Goal: Task Accomplishment & Management: Complete application form

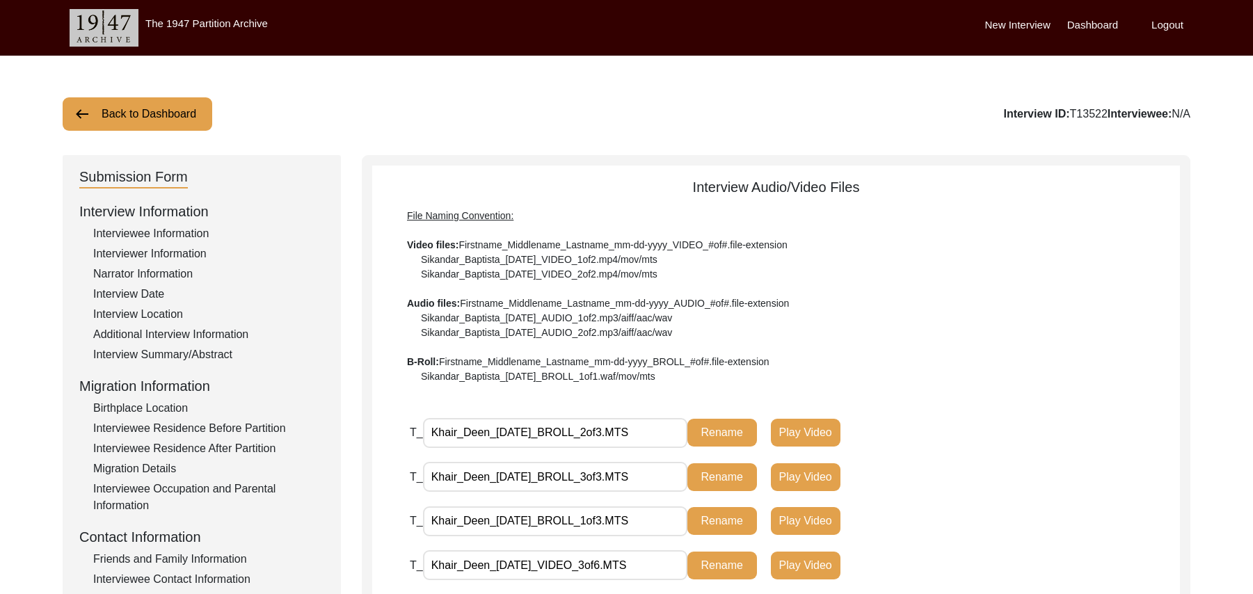
scroll to position [218, 0]
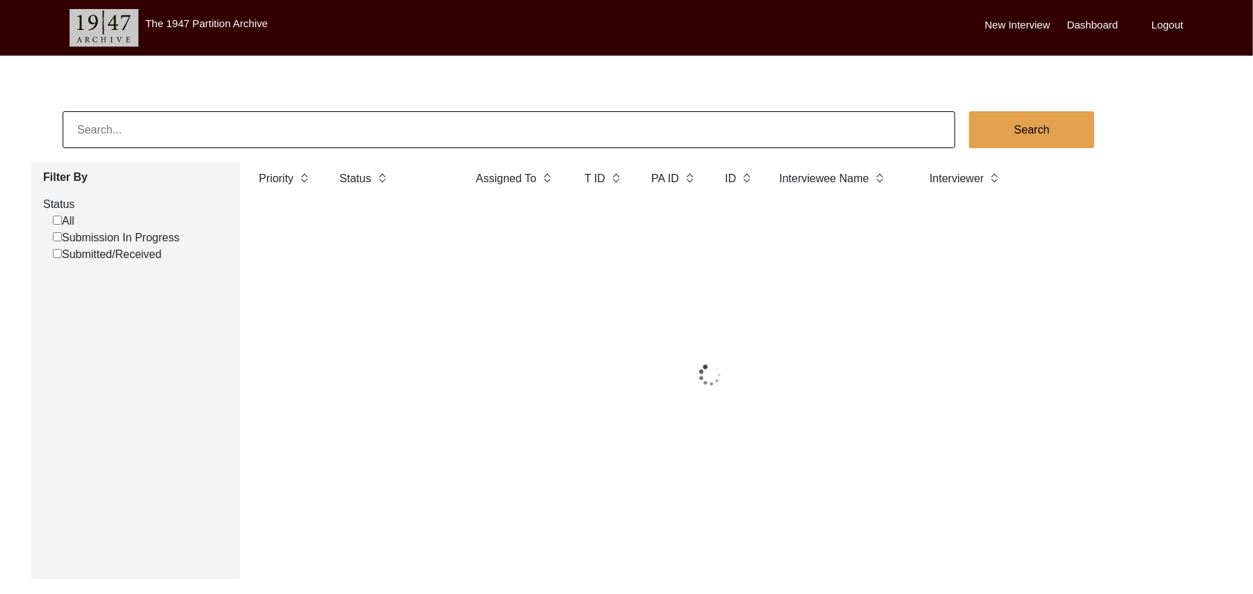
click at [54, 235] on input "Submission In Progress" at bounding box center [57, 236] width 9 height 9
checkbox input "false"
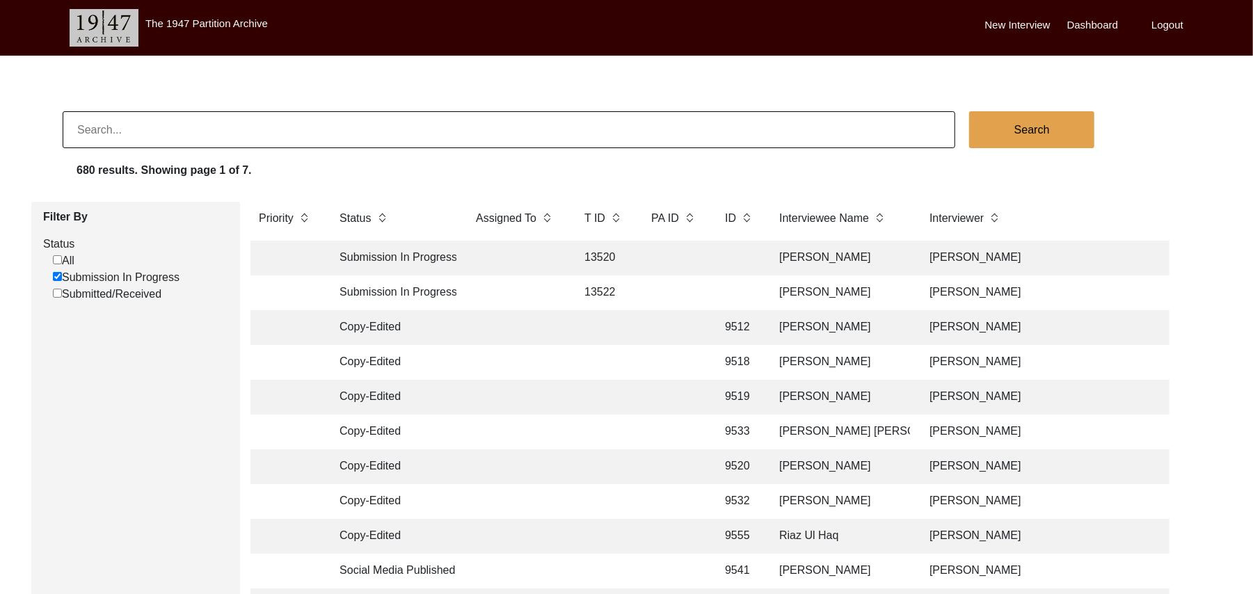
click at [605, 290] on td "13522" at bounding box center [604, 293] width 56 height 35
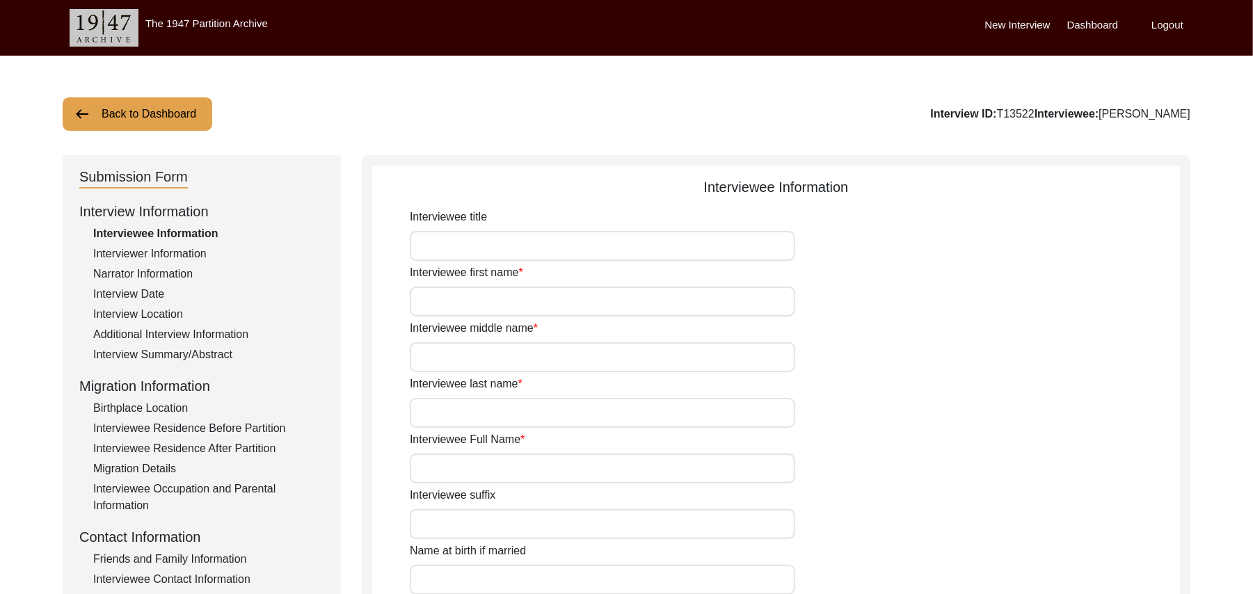
type input "Mr"
type input "Khair"
type input "Deen"
type input "N/A"
type input "[PERSON_NAME]"
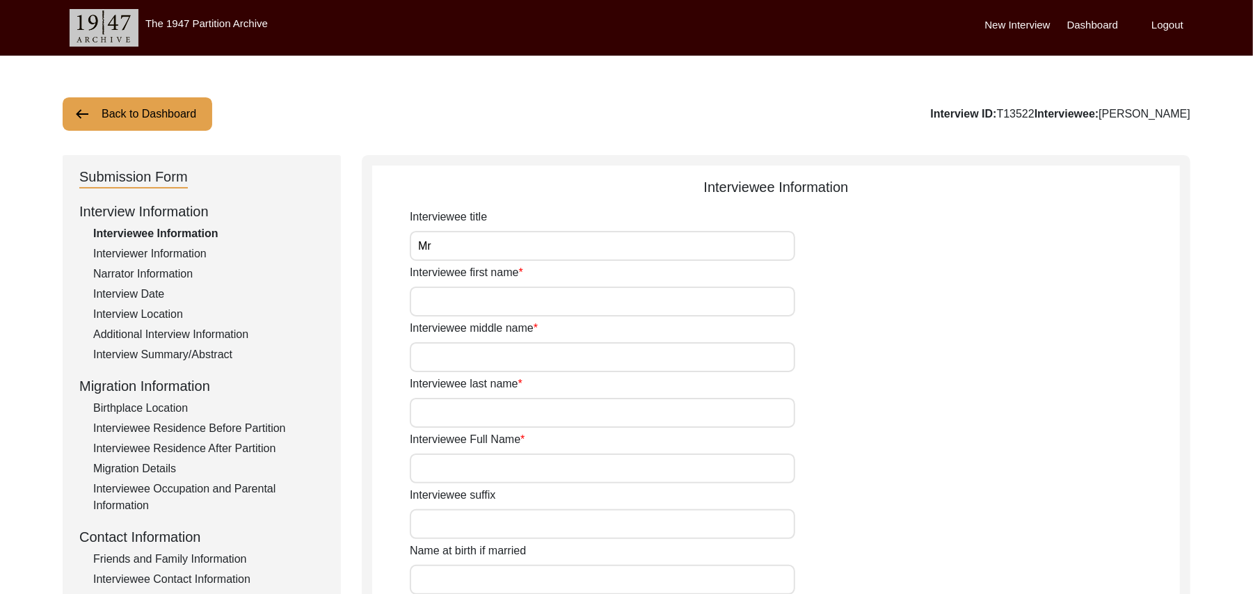
type input "N/A"
type input "[PERSON_NAME]"
type input "1936"
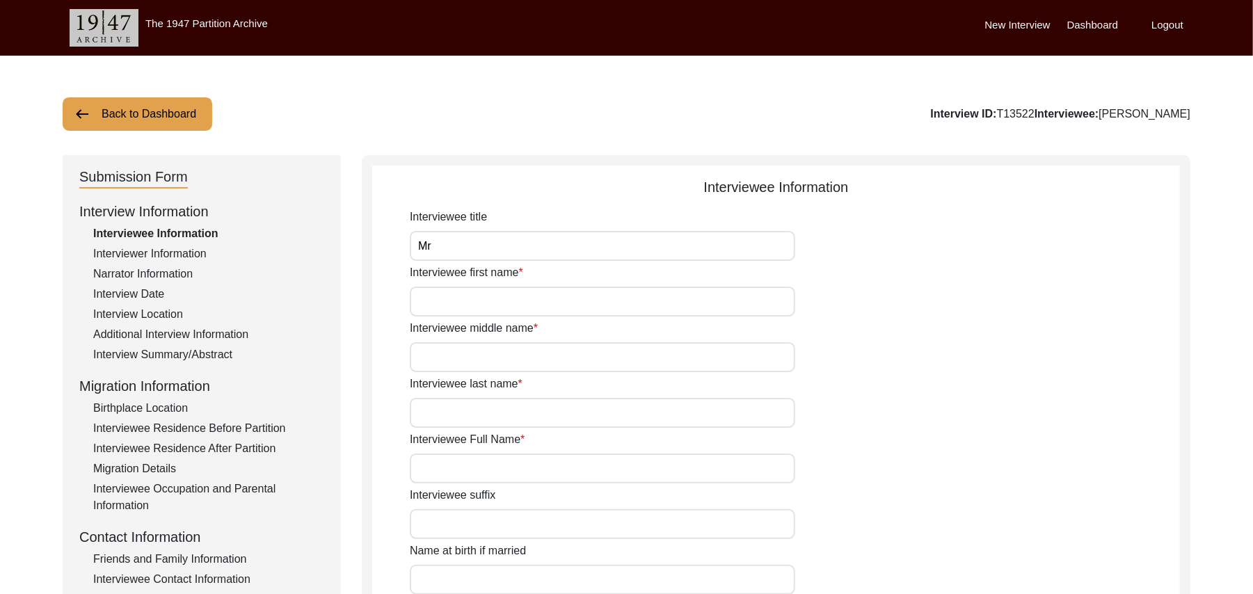
type input "89 Years"
type input "[DEMOGRAPHIC_DATA]"
type input "N/A"
type textarea "N/A"
type input "Punjabi"
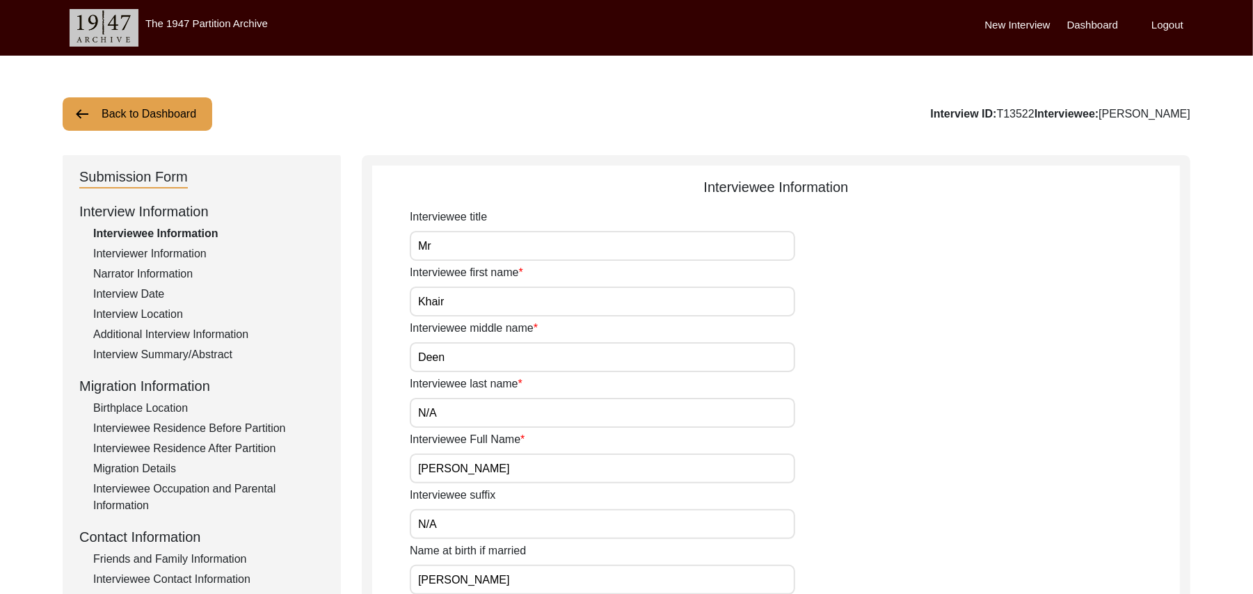
type input "Malwai"
type input "[DEMOGRAPHIC_DATA]"
type input "Araein"
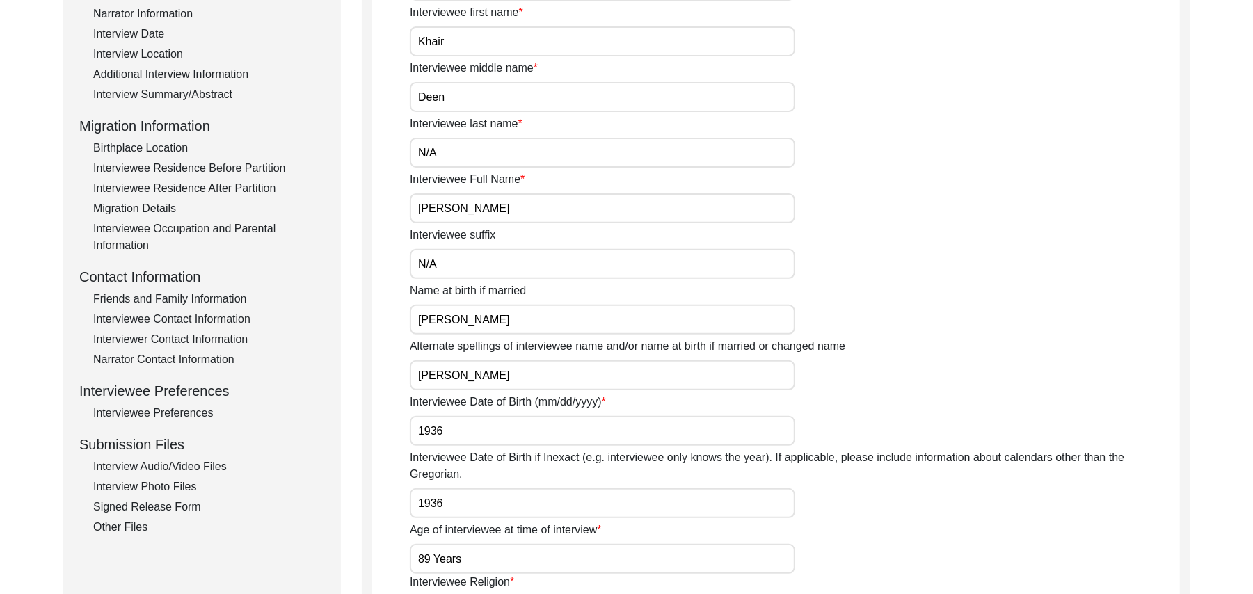
scroll to position [279, 0]
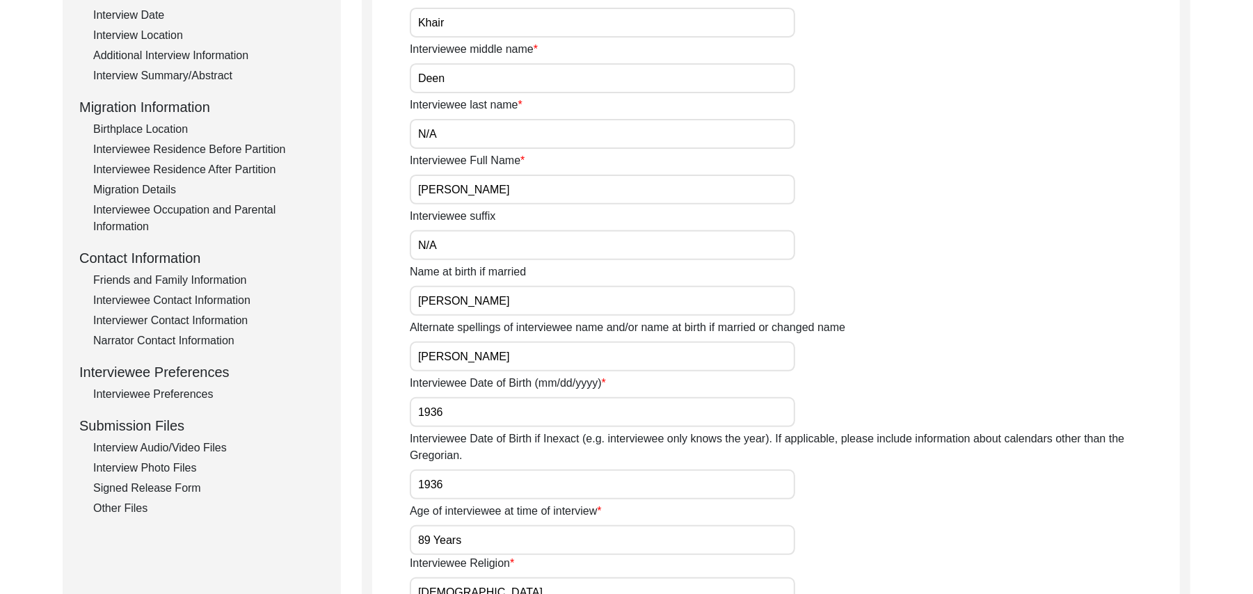
click at [185, 463] on div "Interview Photo Files" at bounding box center [208, 468] width 231 height 17
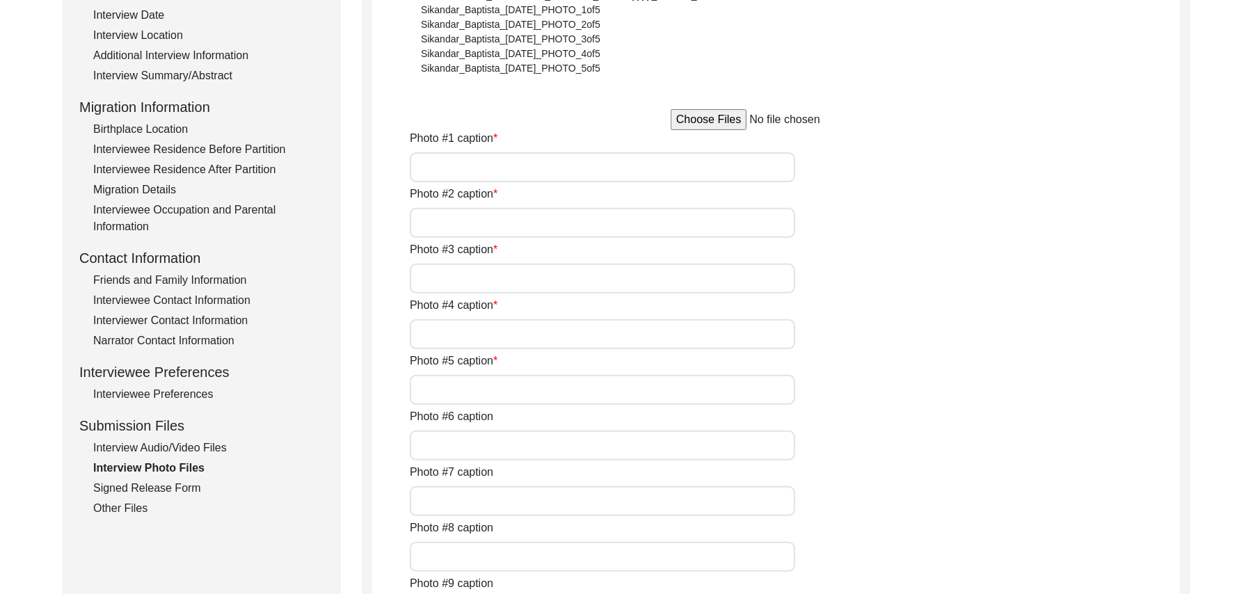
click at [713, 121] on input "file" at bounding box center [776, 119] width 211 height 21
type input "C:\fakepath\Khair_Deen_[DATE]_PHOTO_1of5.jpg"
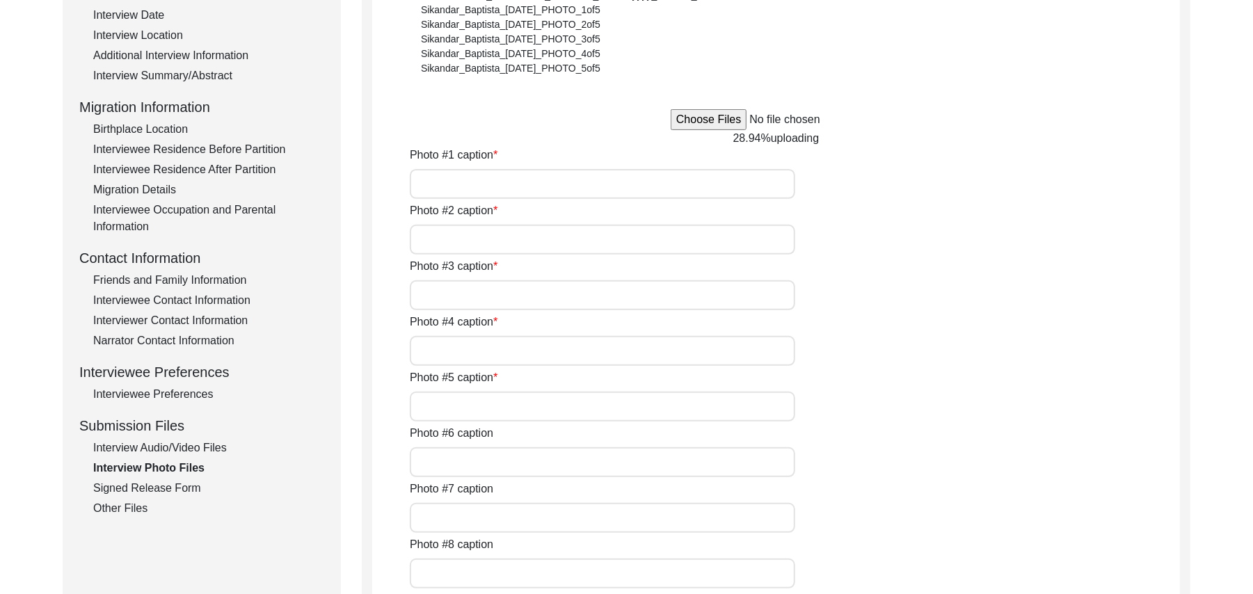
click at [505, 185] on input "Photo #1 caption" at bounding box center [603, 184] width 386 height 30
type input "[PERSON_NAME]"
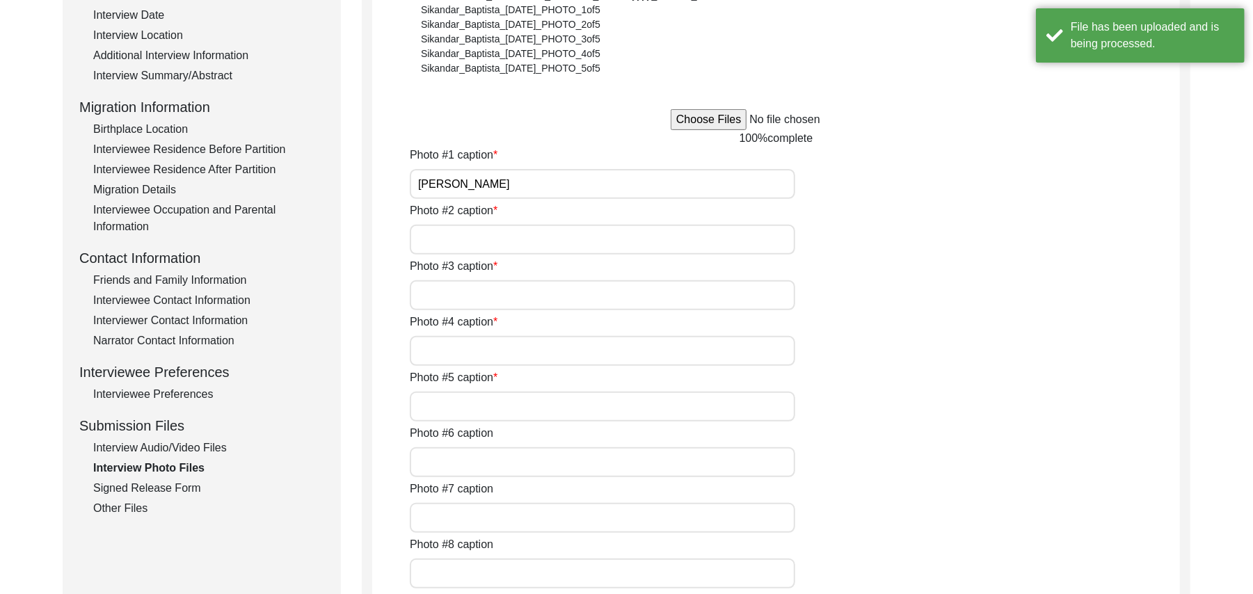
type input "[PERSON_NAME]"
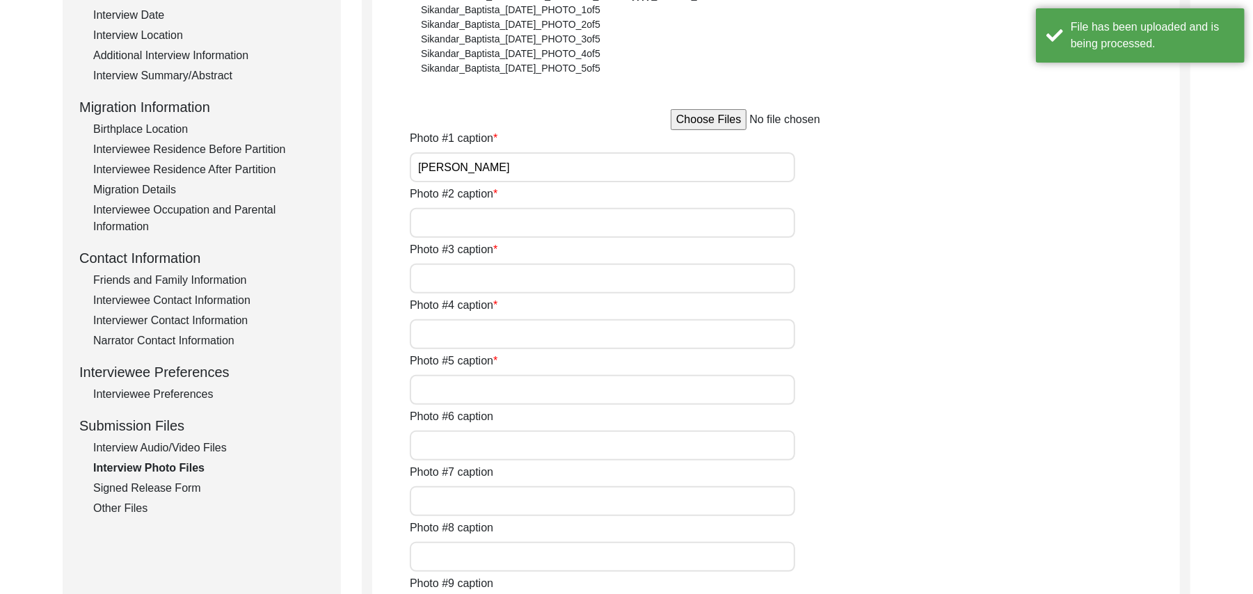
click at [486, 232] on input "Photo #2 caption" at bounding box center [603, 223] width 386 height 30
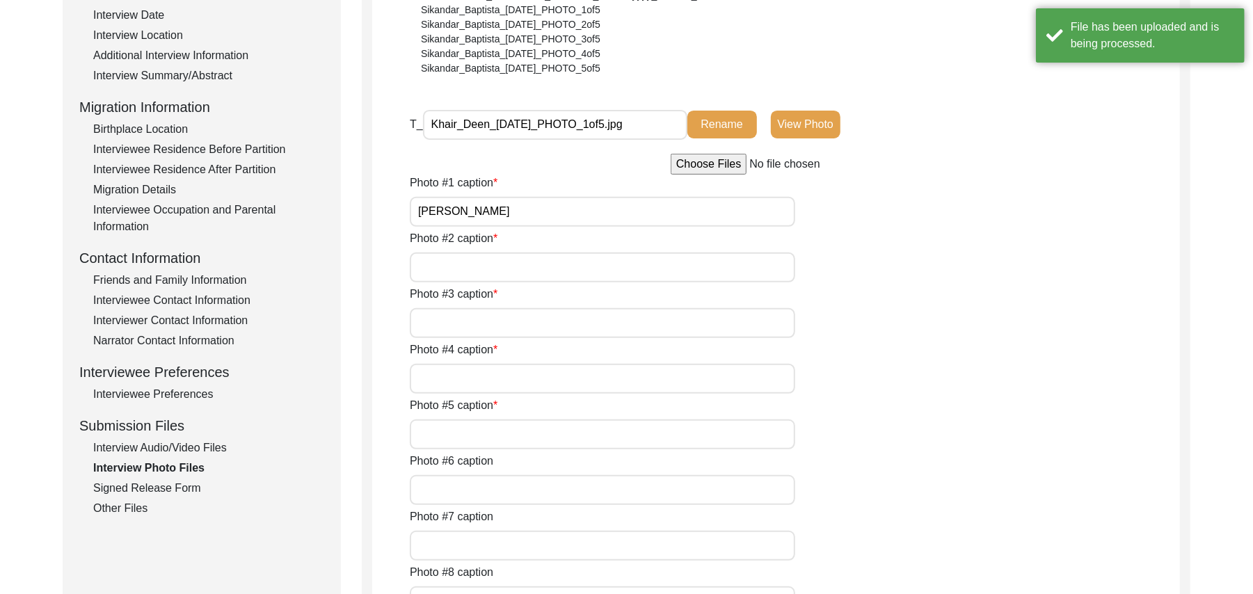
paste input "[PERSON_NAME]"
type input "[PERSON_NAME]"
click at [466, 326] on input "Photo #3 caption" at bounding box center [603, 323] width 386 height 30
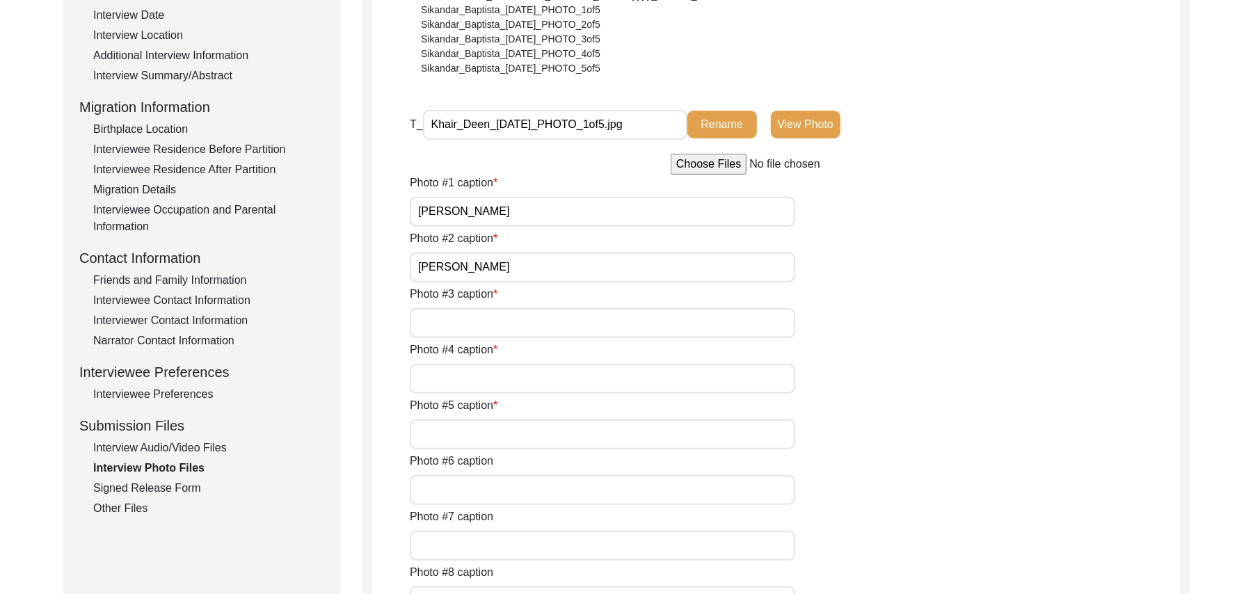
paste input "[PERSON_NAME]"
type input "[PERSON_NAME]"
click at [466, 382] on input "Photo #4 caption" at bounding box center [603, 379] width 386 height 30
paste input "[PERSON_NAME]"
type input "[PERSON_NAME]"
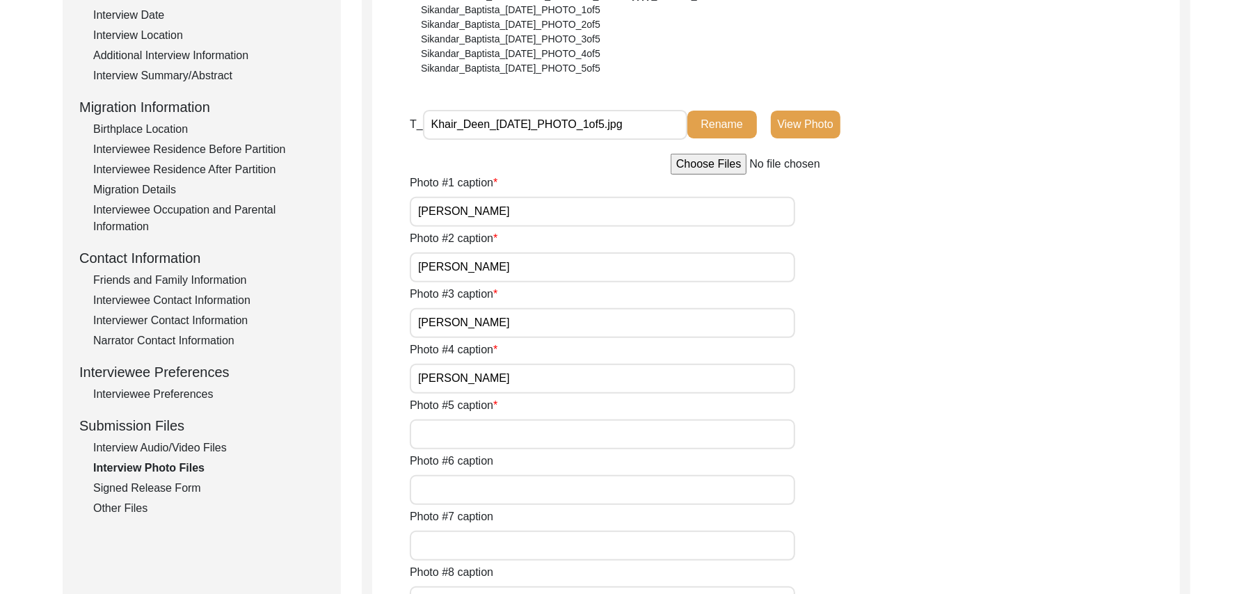
click at [468, 431] on input "Photo #5 caption" at bounding box center [603, 435] width 386 height 30
paste input "[PERSON_NAME]"
type input "[PERSON_NAME]"
click at [452, 491] on input "Photo #6 caption" at bounding box center [603, 490] width 386 height 30
type input "N/A"
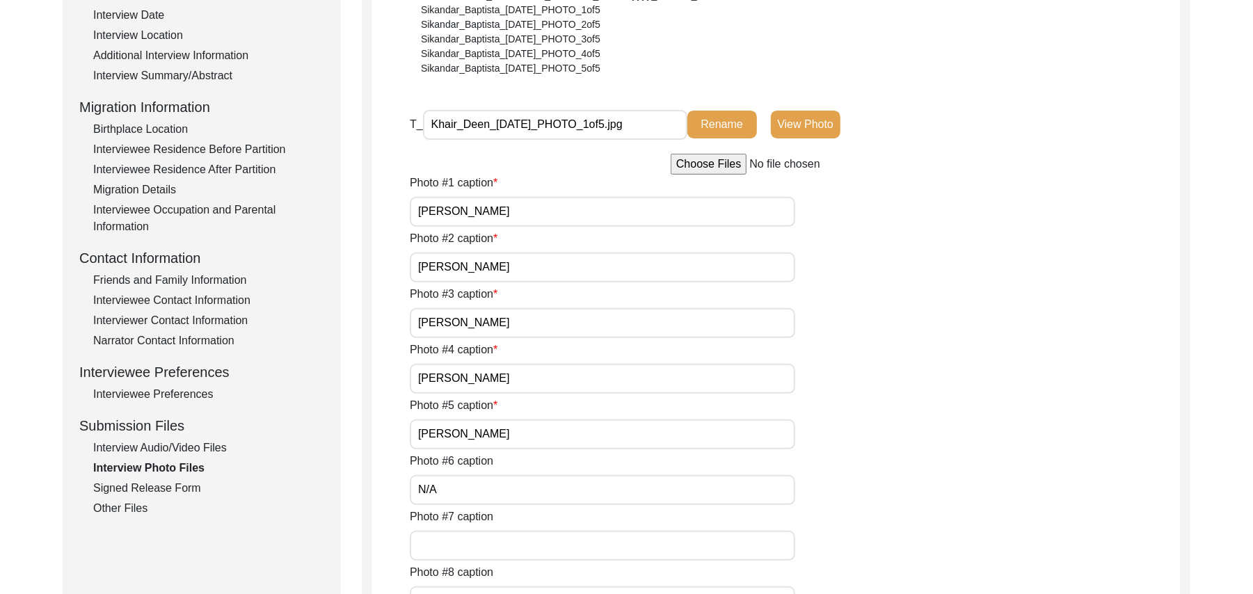
click at [452, 541] on input "Photo #7 caption" at bounding box center [603, 546] width 386 height 30
paste input "N/A"
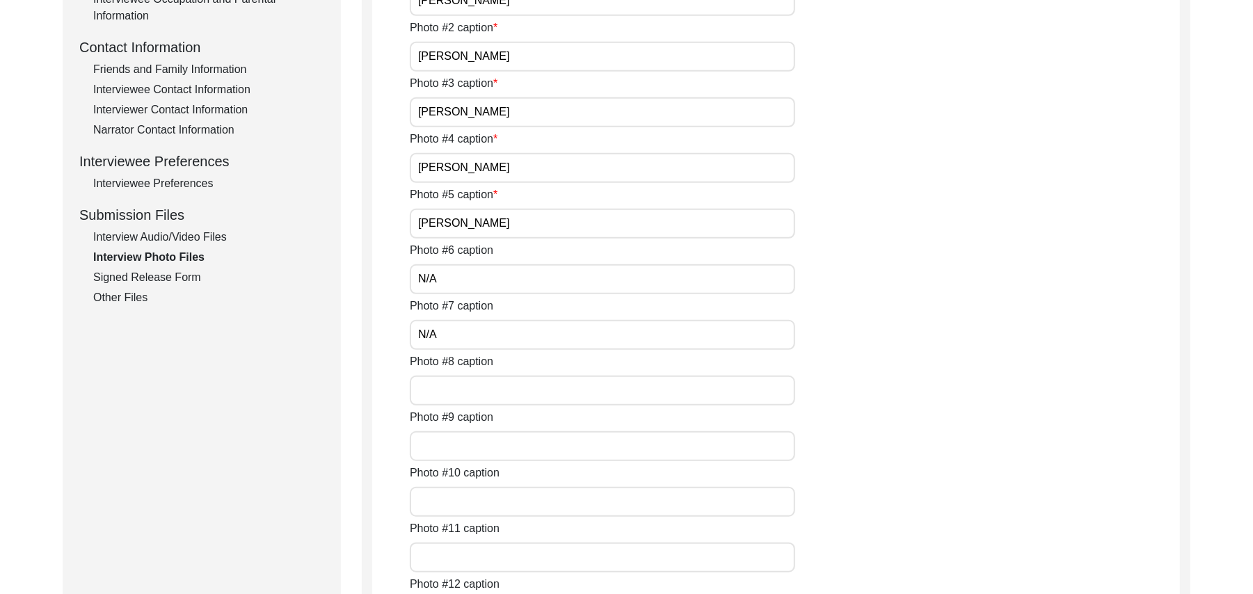
scroll to position [627, 0]
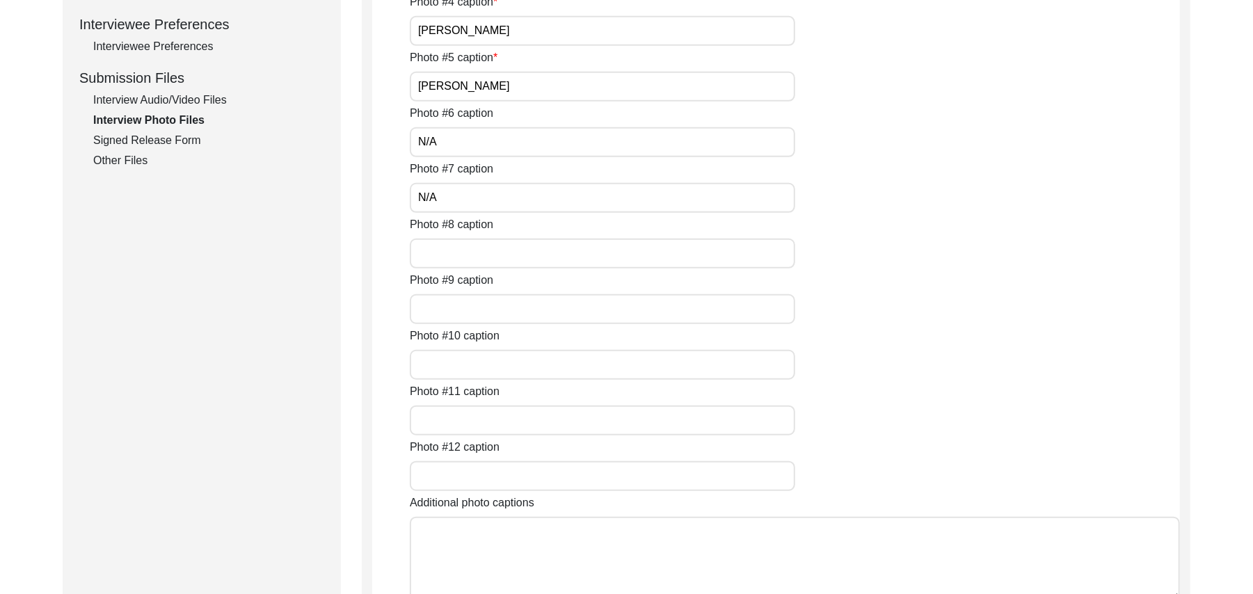
type input "N/A"
click at [558, 251] on input "Photo #8 caption" at bounding box center [603, 254] width 386 height 30
paste input "N/A"
type input "N/A"
click at [512, 303] on input "Photo #9 caption" at bounding box center [603, 309] width 386 height 30
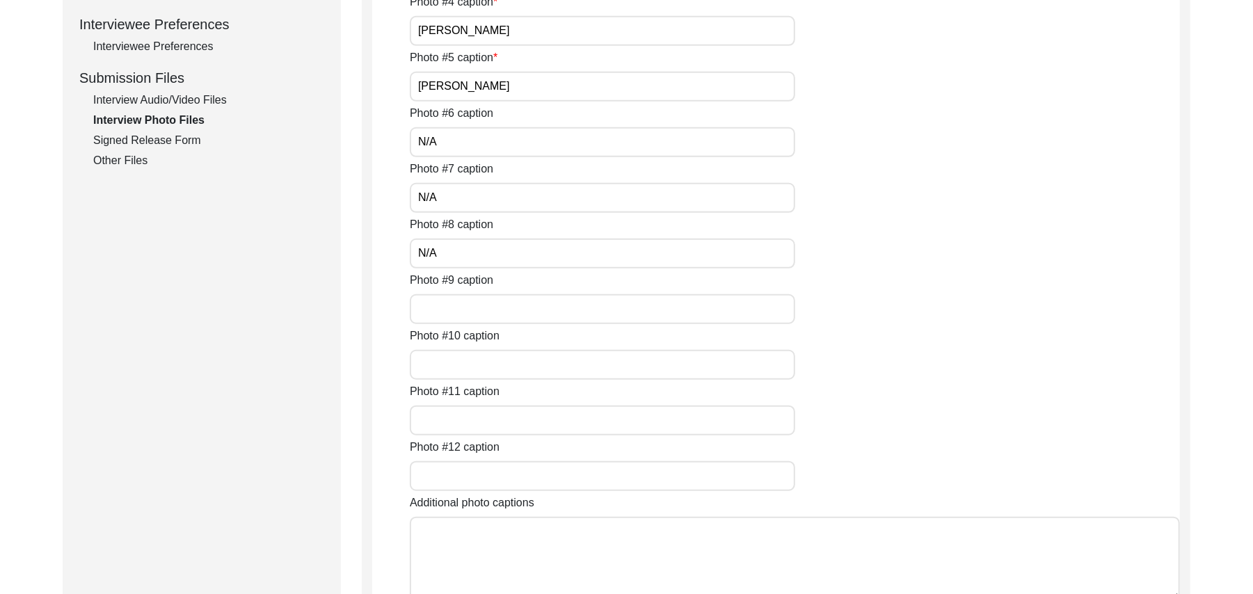
paste input "N/A"
type input "N/A"
click at [480, 373] on input "Photo #10 caption" at bounding box center [603, 365] width 386 height 30
paste input "N/A"
type input "N/A"
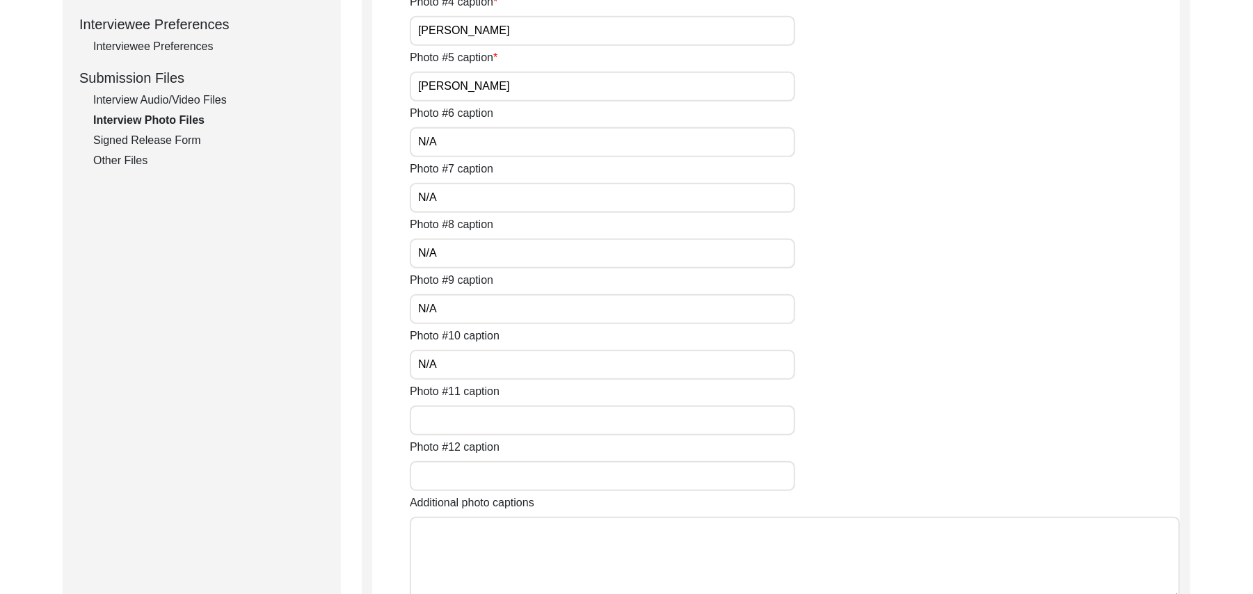
click at [469, 407] on input "Photo #11 caption" at bounding box center [603, 421] width 386 height 30
paste input "N/A"
type input "N/A"
click at [463, 475] on input "Photo #12 caption" at bounding box center [603, 476] width 386 height 30
paste input "N/A"
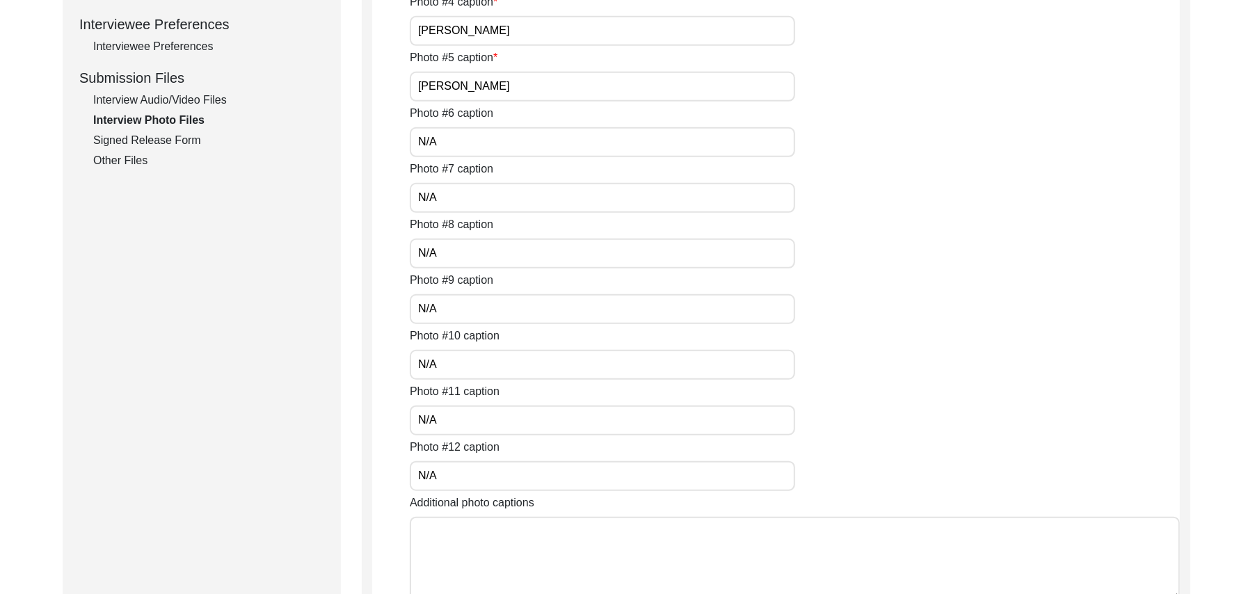
type input "N/A"
click at [472, 530] on textarea "Additional photo captions" at bounding box center [795, 559] width 770 height 84
paste textarea "N/A"
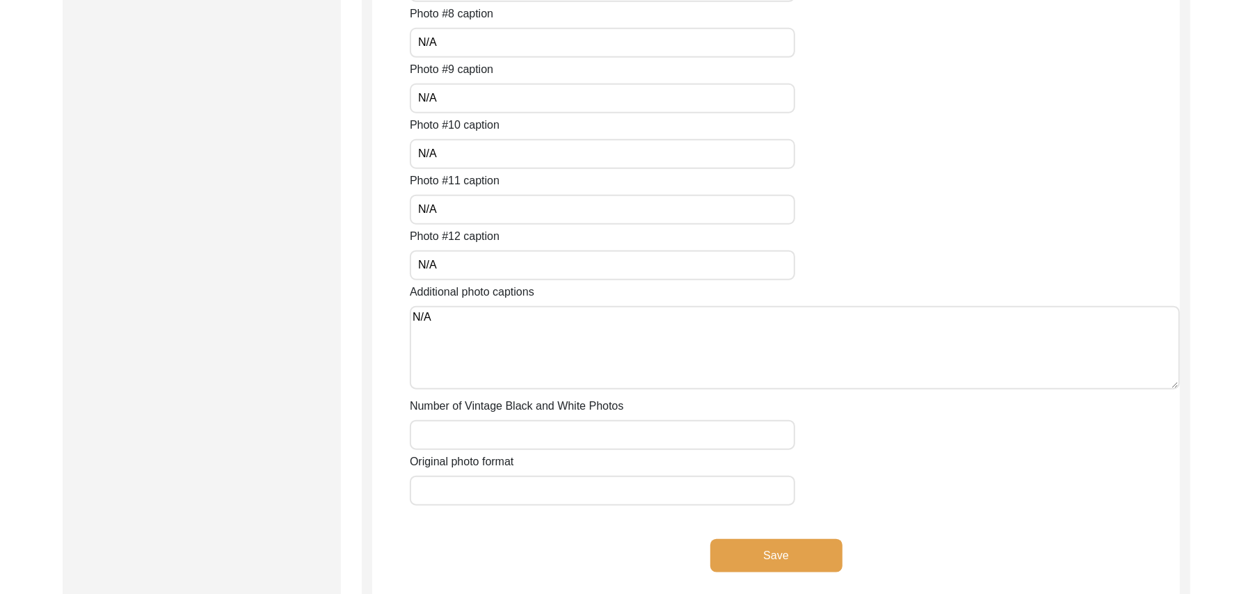
scroll to position [988, 0]
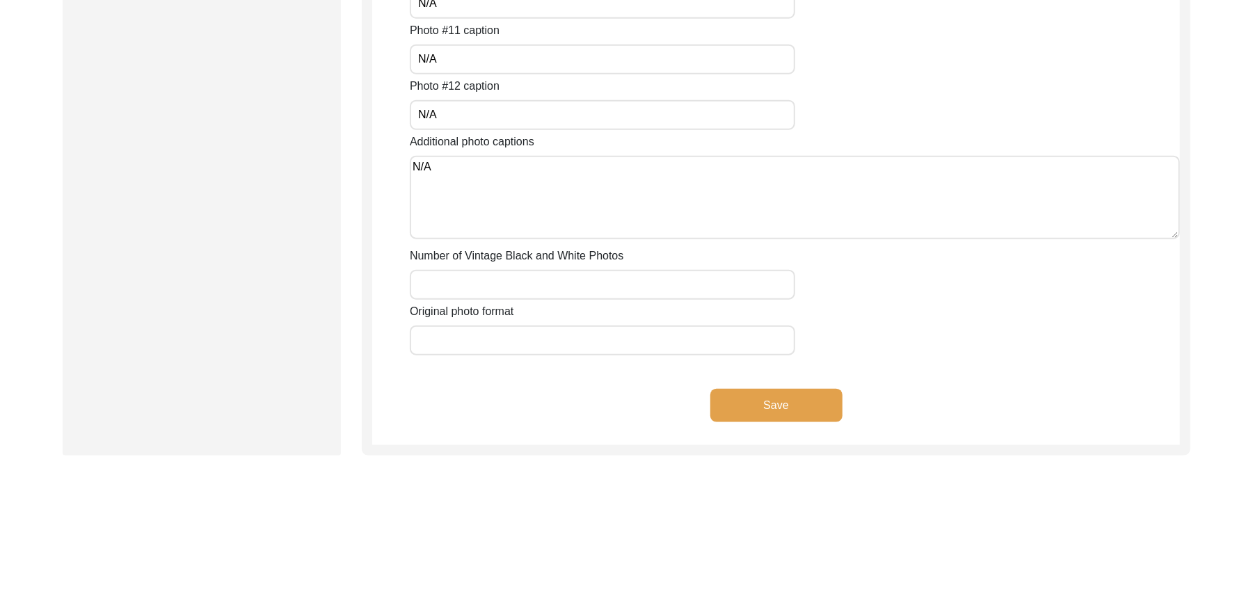
type textarea "N/A"
click at [565, 285] on input "Number of Vintage Black and White Photos" at bounding box center [603, 285] width 386 height 30
paste input "N/A"
type input "N/A"
click at [521, 333] on input "Original photo format" at bounding box center [603, 341] width 386 height 30
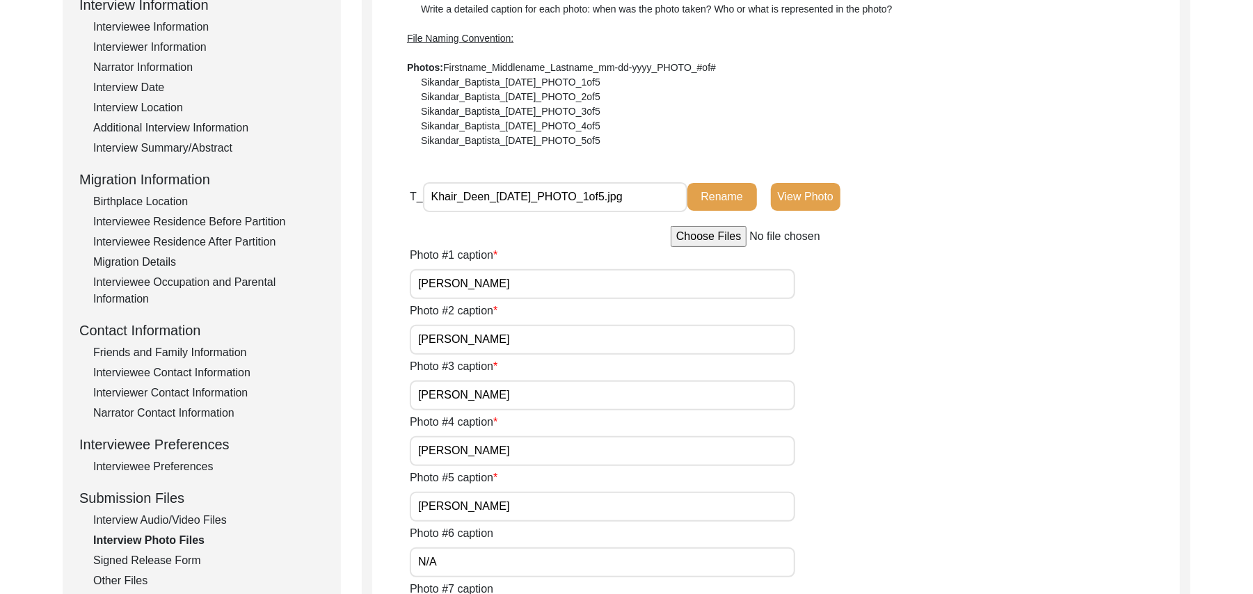
scroll to position [204, 0]
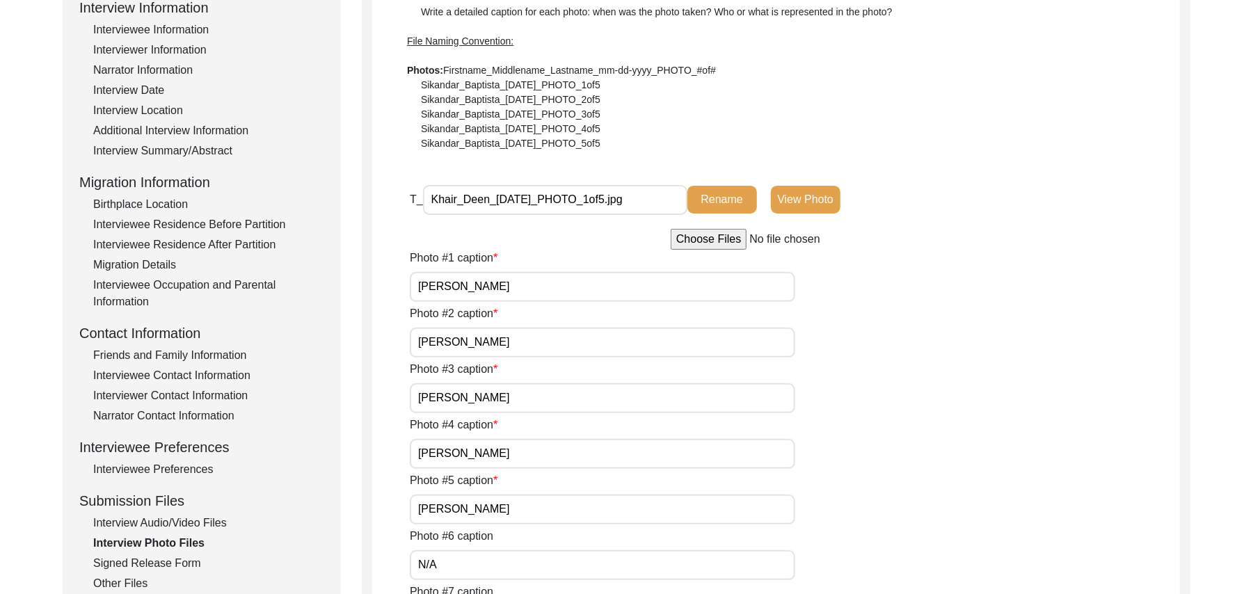
type input "JPG"
click at [705, 232] on input "file" at bounding box center [776, 239] width 211 height 21
type input "C:\fakepath\Khair_Deen_[DATE]_PHOTO_2of5.jpg"
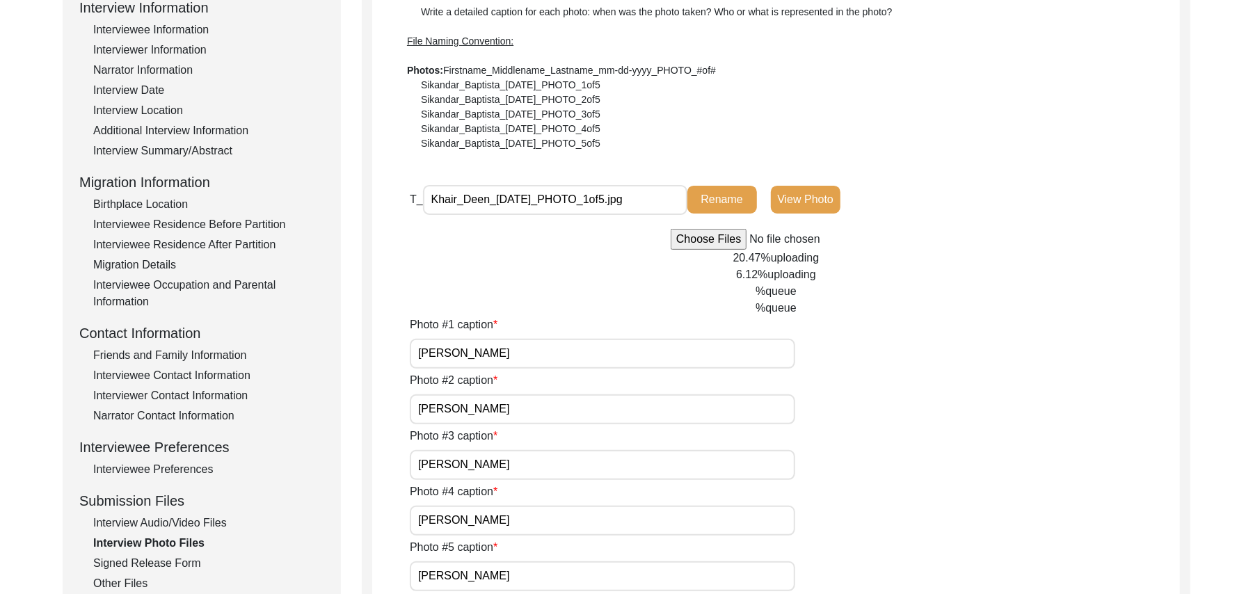
click at [523, 198] on input "Khair_Deen_[DATE]_PHOTO_1of5.jpg" at bounding box center [555, 200] width 264 height 30
type input "Khair_Deen_[DATE]_PHOTO_1of5.jpg"
click at [711, 205] on button "Rename" at bounding box center [723, 200] width 70 height 28
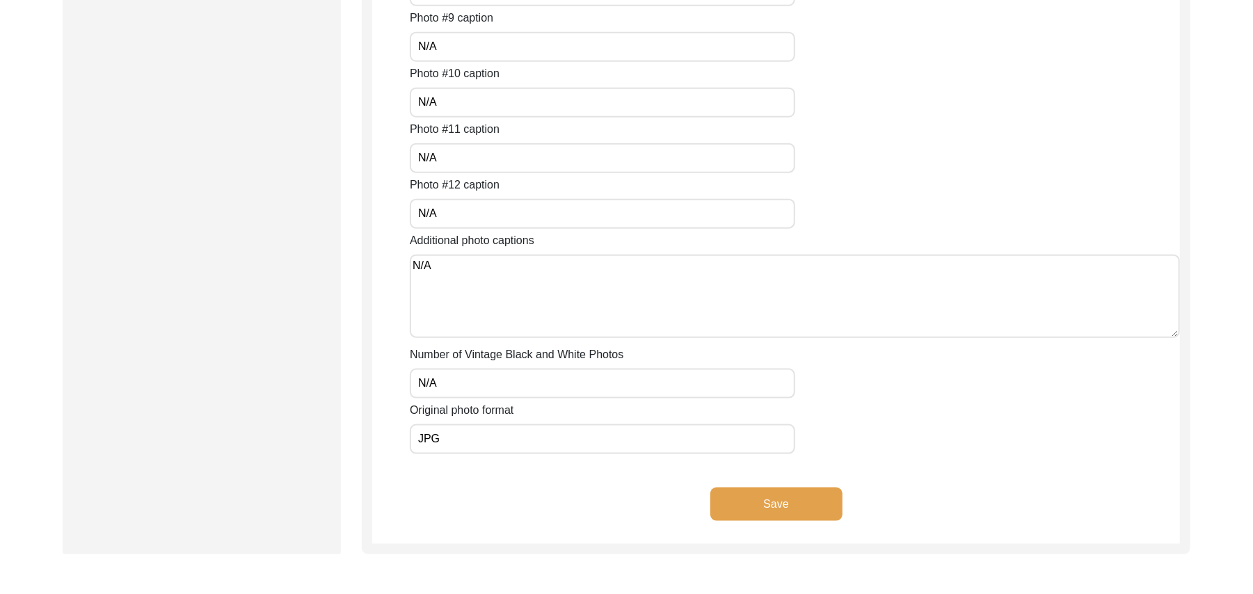
scroll to position [1072, 0]
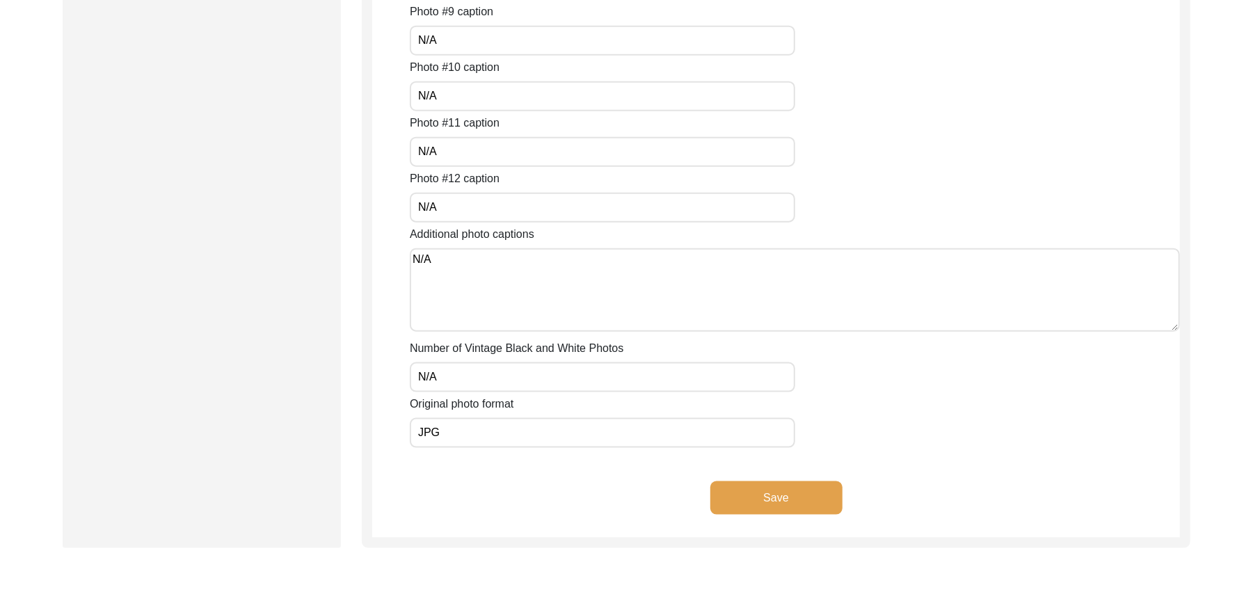
click at [809, 490] on button "Save" at bounding box center [777, 498] width 132 height 33
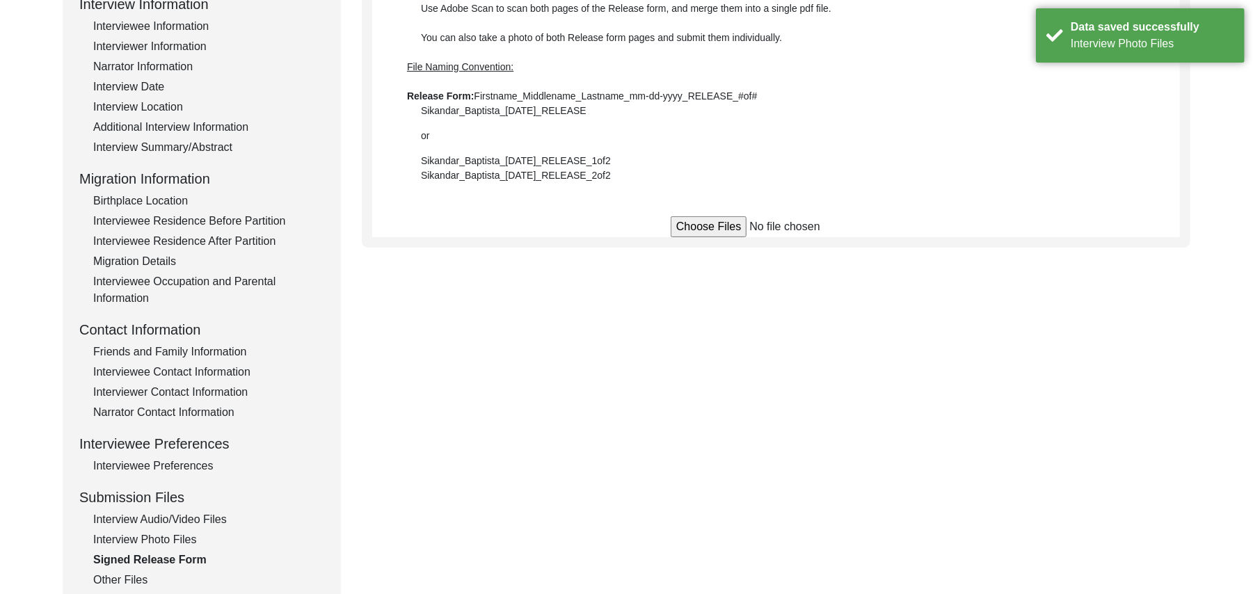
scroll to position [199, 0]
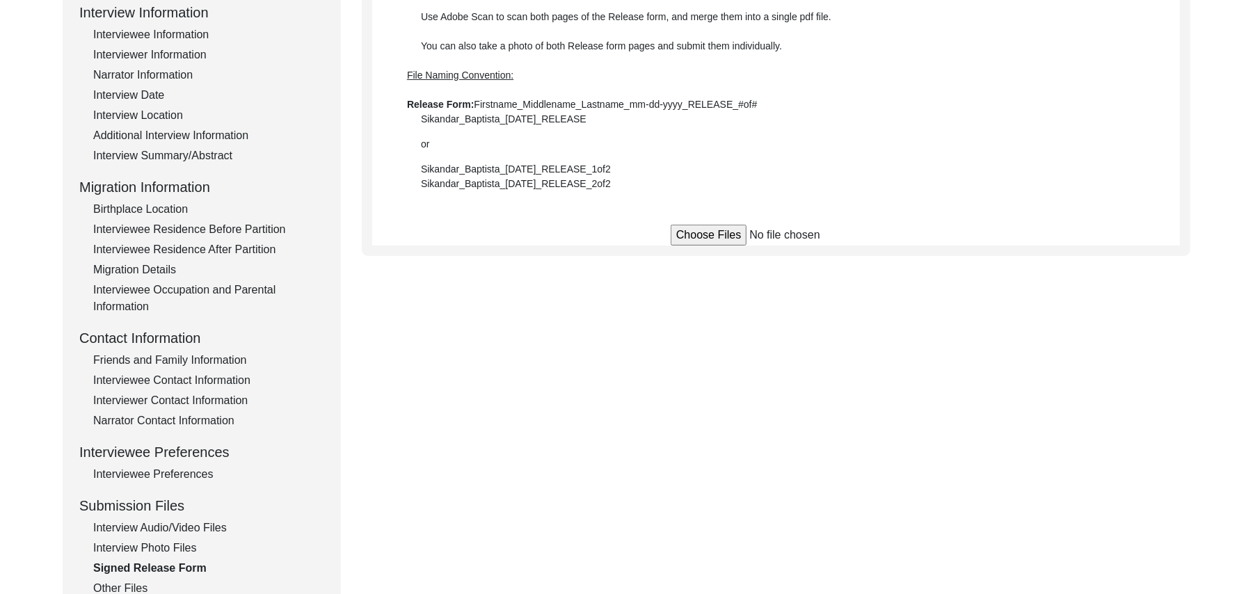
click at [695, 235] on input "file" at bounding box center [776, 235] width 211 height 21
type input "C:\fakepath\Khair_Deen_[DATE]_RELEASE_1of2.jpg"
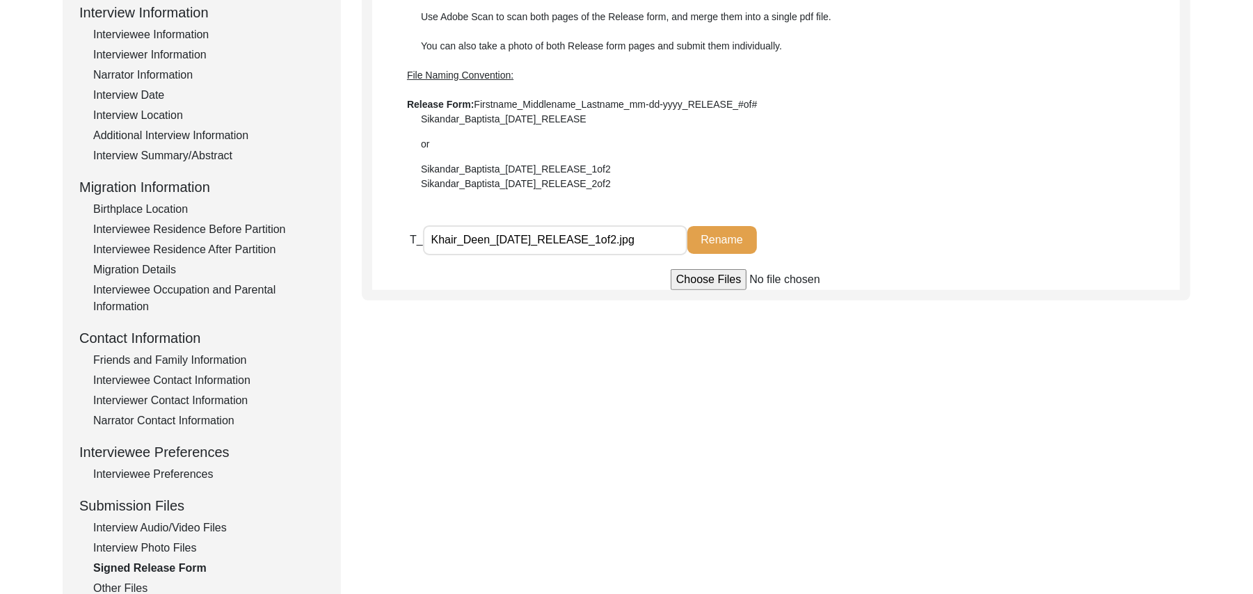
click at [707, 281] on input "file" at bounding box center [776, 279] width 211 height 21
type input "C:\fakepath\Khair_Deen_[DATE]_RELEASE_2of2.jpg"
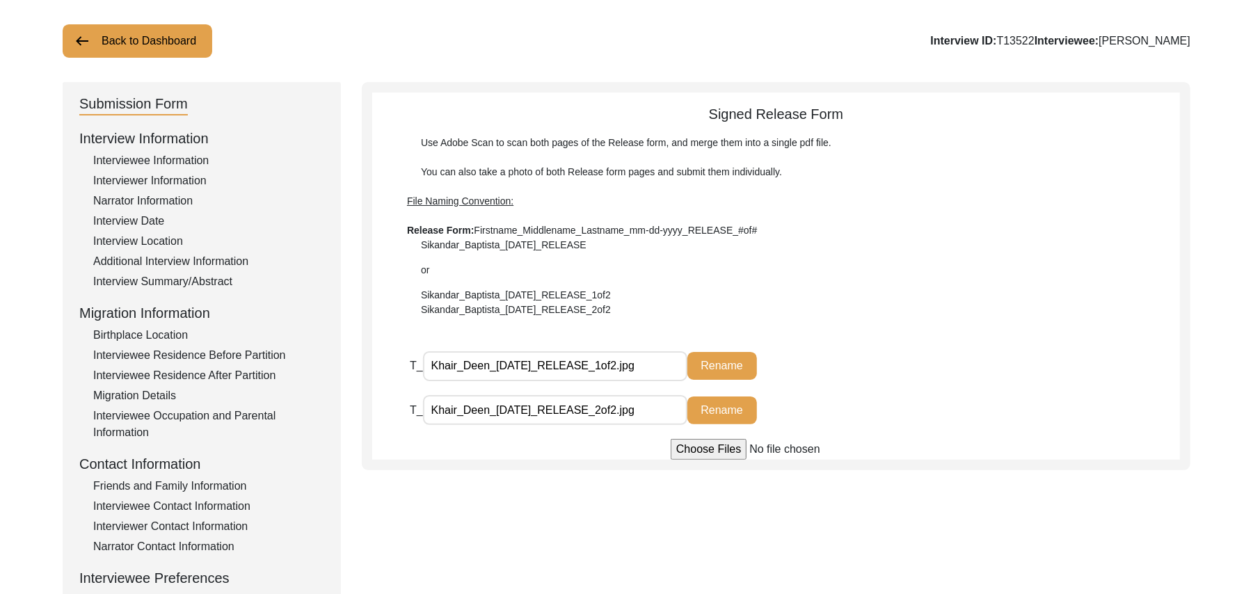
scroll to position [59, 0]
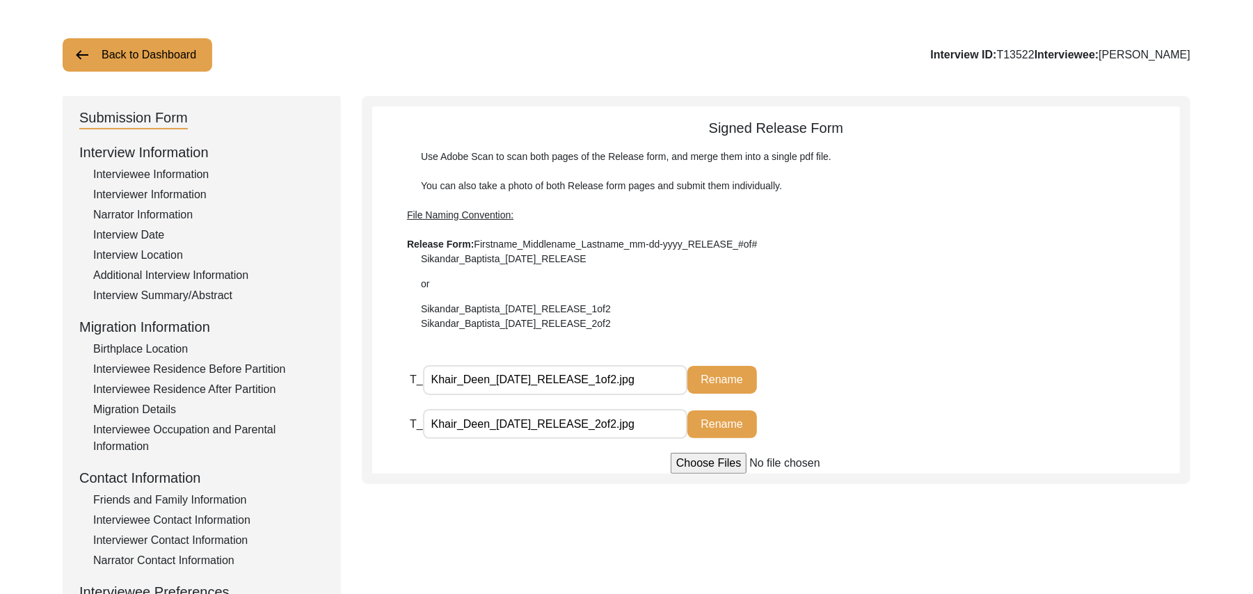
click at [179, 49] on button "Back to Dashboard" at bounding box center [138, 54] width 150 height 33
